Goal: Check status

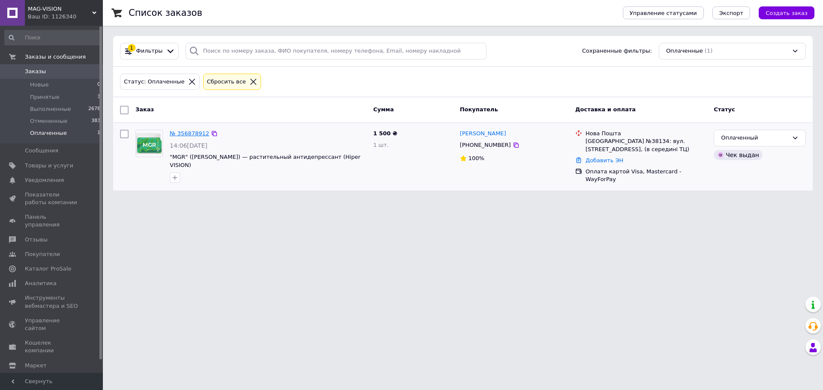
click at [183, 135] on link "№ 356878912" at bounding box center [189, 133] width 39 height 6
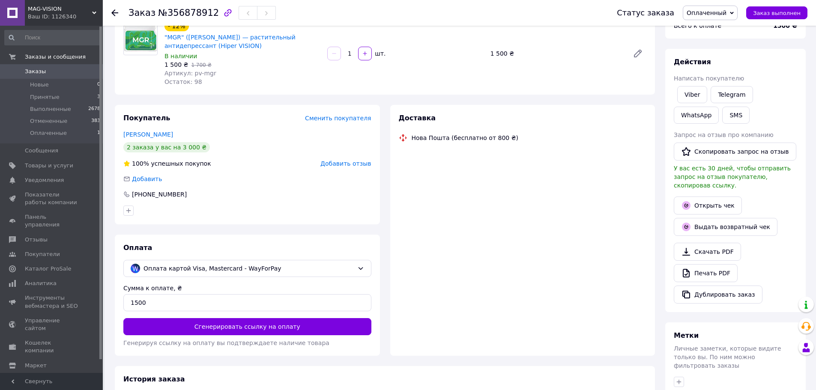
scroll to position [86, 0]
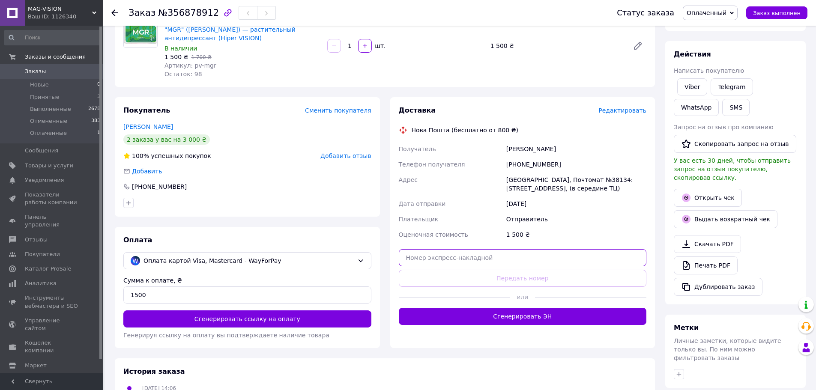
click at [438, 255] on input "text" at bounding box center [523, 257] width 248 height 17
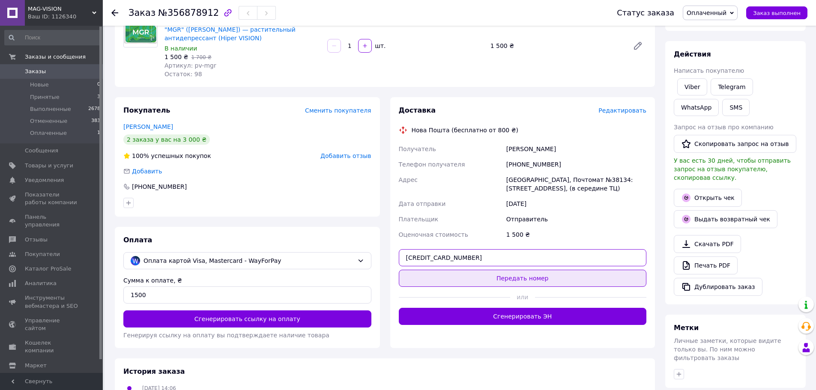
type input "[CREDIT_CARD_NUMBER]"
click at [452, 276] on button "Передать номер" at bounding box center [523, 278] width 248 height 17
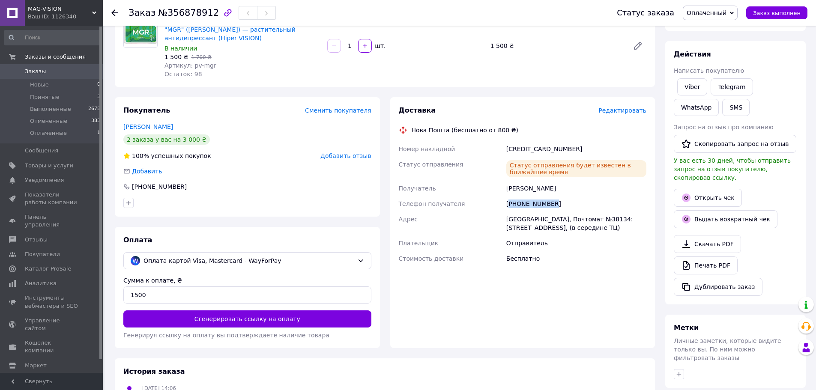
drag, startPoint x: 549, startPoint y: 206, endPoint x: 510, endPoint y: 209, distance: 39.1
click at [510, 209] on div "[PHONE_NUMBER]" at bounding box center [577, 203] width 144 height 15
copy div "380686092957"
drag, startPoint x: 552, startPoint y: 150, endPoint x: 527, endPoint y: 152, distance: 25.4
click at [527, 152] on div "[CREDIT_CARD_NUMBER]" at bounding box center [577, 148] width 144 height 15
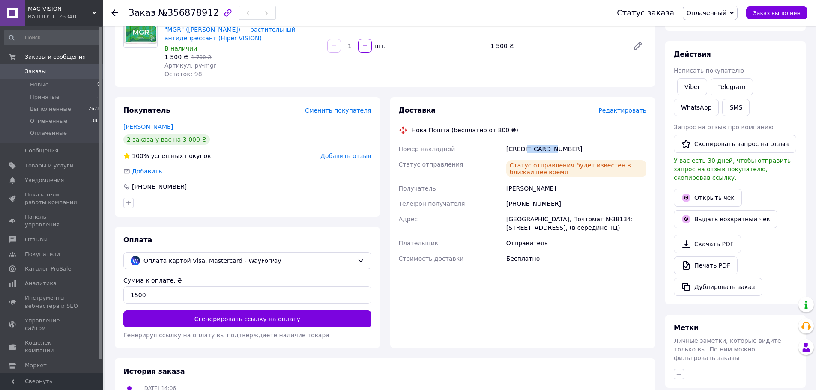
copy div "33012182"
